Goal: Task Accomplishment & Management: Use online tool/utility

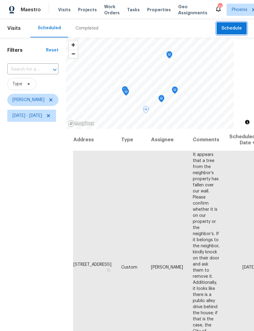
click at [236, 30] on span "Schedule" at bounding box center [231, 29] width 20 height 8
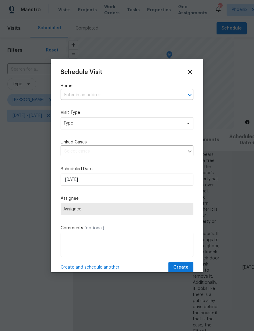
click at [140, 95] on input "text" at bounding box center [119, 94] width 116 height 9
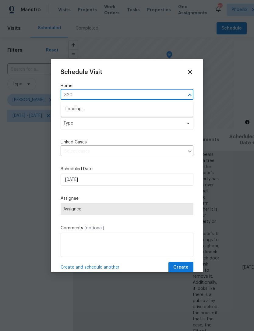
type input "3201"
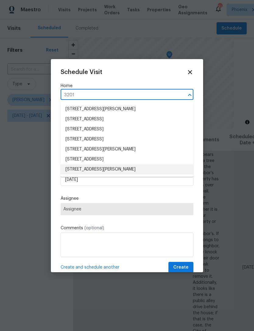
click at [146, 168] on li "[STREET_ADDRESS][PERSON_NAME]" at bounding box center [127, 169] width 133 height 10
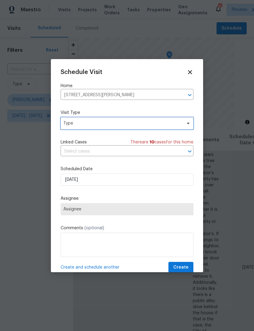
click at [125, 125] on span "Type" at bounding box center [122, 123] width 118 height 6
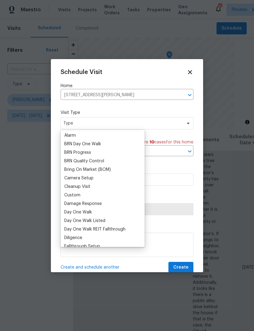
scroll to position [35, 0]
click at [77, 195] on div "Custom" at bounding box center [72, 195] width 16 height 6
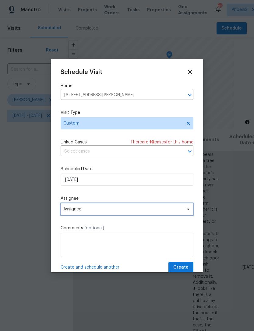
click at [104, 211] on span "Assignee" at bounding box center [122, 209] width 119 height 5
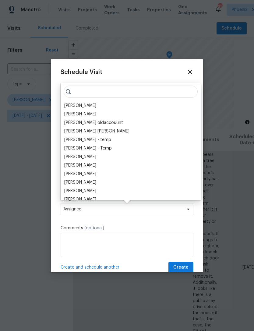
click at [78, 104] on div "[PERSON_NAME]" at bounding box center [80, 106] width 32 height 6
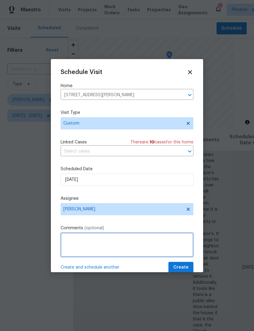
click at [108, 240] on textarea at bounding box center [127, 245] width 133 height 24
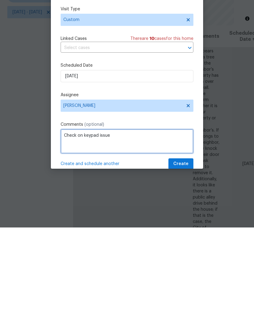
type textarea "Check on keypad issue"
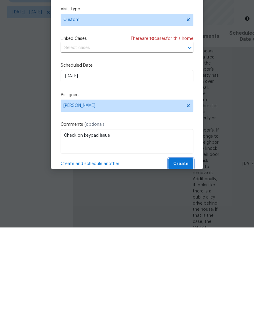
click at [187, 264] on span "Create" at bounding box center [180, 268] width 15 height 8
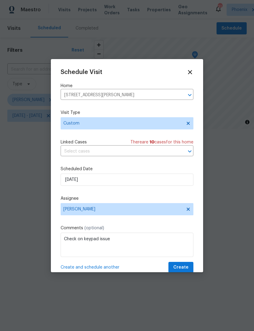
scroll to position [0, 0]
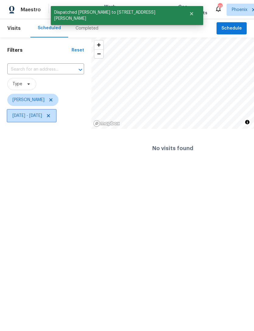
click at [51, 117] on icon at bounding box center [48, 115] width 5 height 5
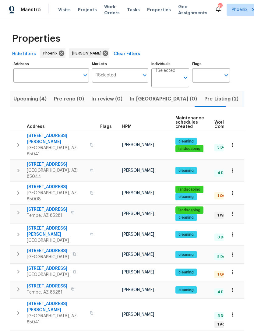
scroll to position [103, 0]
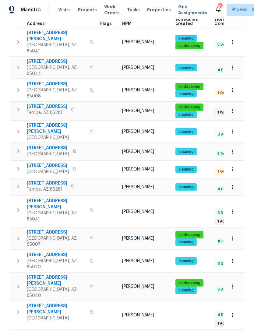
click at [48, 81] on span "3517 E Cypress St" at bounding box center [56, 84] width 59 height 6
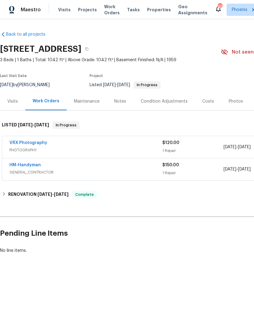
click at [105, 14] on span "Work Orders" at bounding box center [112, 10] width 16 height 12
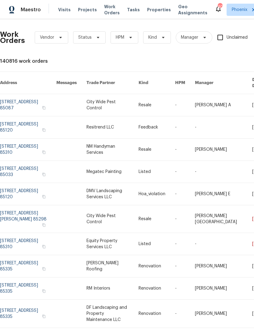
click at [65, 12] on span "Visits" at bounding box center [64, 10] width 12 height 6
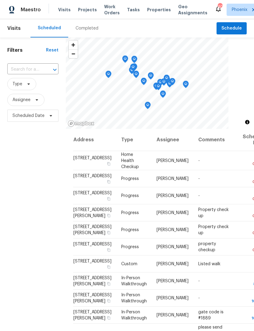
click at [147, 9] on span "Properties" at bounding box center [159, 10] width 24 height 6
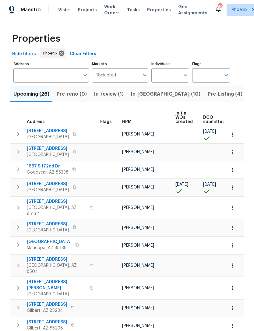
click at [161, 73] on input "Individuals" at bounding box center [165, 75] width 29 height 14
type input "nick"
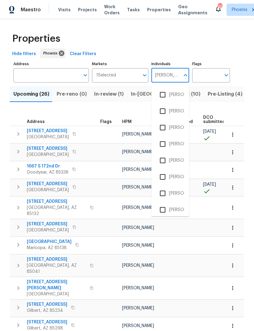
click at [180, 193] on li "[PERSON_NAME]" at bounding box center [170, 193] width 28 height 13
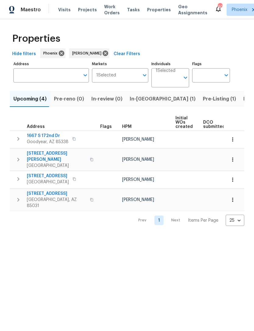
click at [138, 99] on span "In-reno (1)" at bounding box center [163, 99] width 66 height 9
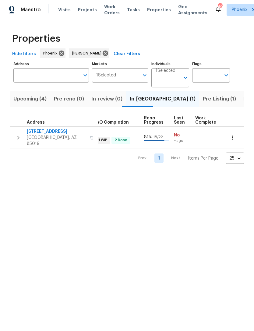
scroll to position [0, 228]
click at [203, 101] on span "Pre-Listing (1)" at bounding box center [219, 99] width 33 height 9
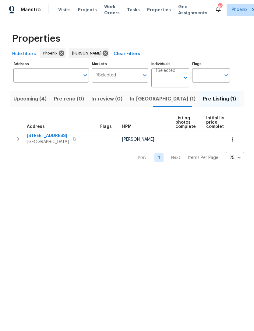
click at [134, 101] on span "In-reno (1)" at bounding box center [163, 99] width 66 height 9
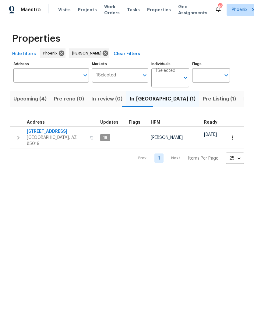
click at [24, 102] on span "Upcoming (4)" at bounding box center [29, 99] width 33 height 9
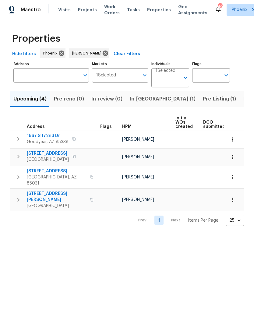
click at [170, 75] on input "Individuals" at bounding box center [168, 80] width 24 height 14
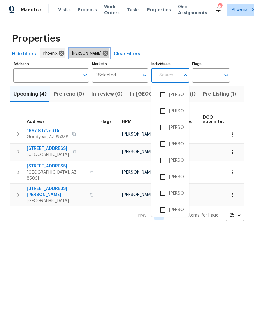
click at [102, 52] on icon at bounding box center [105, 53] width 7 height 7
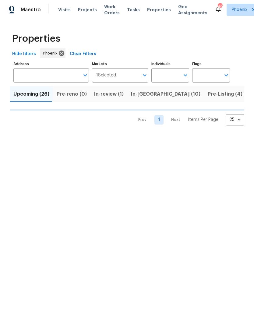
click at [165, 76] on input "Individuals" at bounding box center [165, 75] width 29 height 14
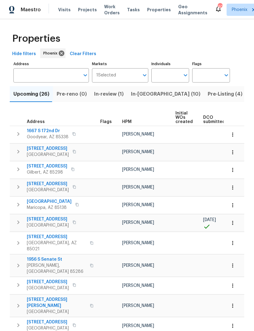
click at [164, 77] on input "Individuals" at bounding box center [165, 75] width 29 height 14
type input "Eric scott"
click at [169, 95] on input "checkbox" at bounding box center [162, 94] width 13 height 13
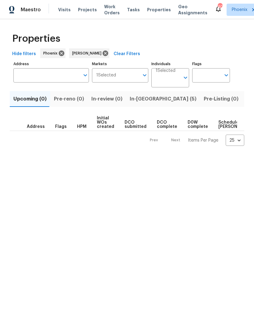
click at [141, 102] on span "In-reno (5)" at bounding box center [163, 99] width 67 height 9
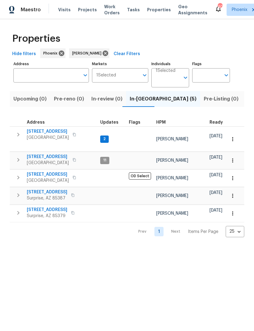
click at [40, 101] on span "Upcoming (0)" at bounding box center [29, 99] width 33 height 9
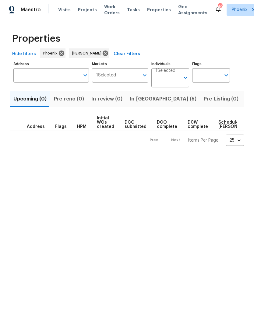
click at [111, 101] on span "In-review (0)" at bounding box center [106, 99] width 31 height 9
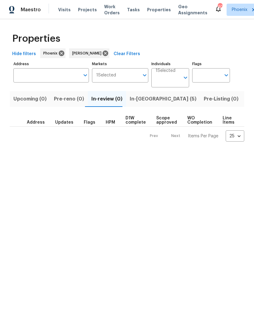
click at [141, 99] on span "In-reno (5)" at bounding box center [163, 99] width 67 height 9
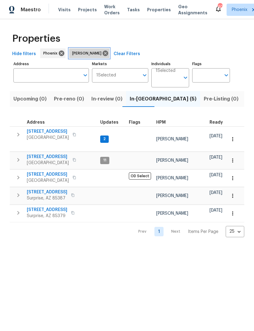
click at [103, 53] on icon at bounding box center [105, 53] width 5 height 5
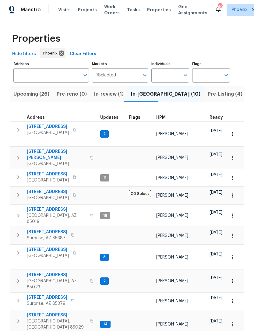
click at [166, 74] on input "Individuals" at bounding box center [165, 75] width 29 height 14
type input "Jeremy van"
click at [163, 93] on input "checkbox" at bounding box center [162, 94] width 13 height 13
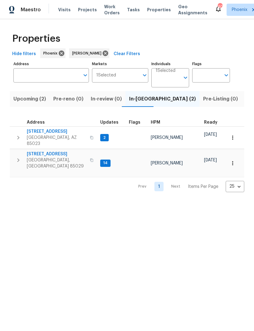
click at [21, 102] on span "Upcoming (2)" at bounding box center [29, 99] width 33 height 9
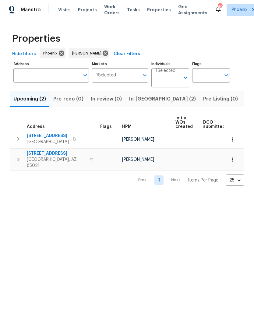
click at [139, 102] on span "In-reno (2)" at bounding box center [162, 99] width 67 height 9
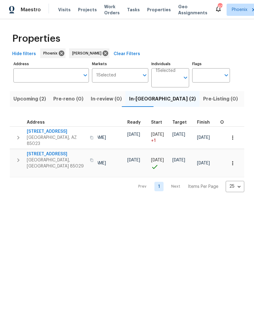
scroll to position [5, 76]
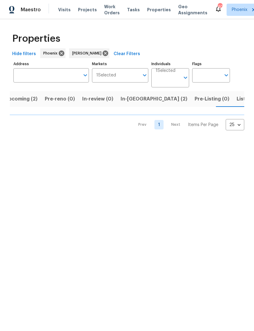
scroll to position [0, 11]
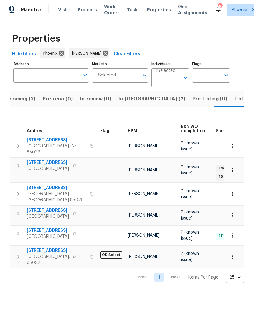
click at [235, 102] on span "Listed (11)" at bounding box center [247, 99] width 24 height 9
